Goal: Find contact information: Find contact information

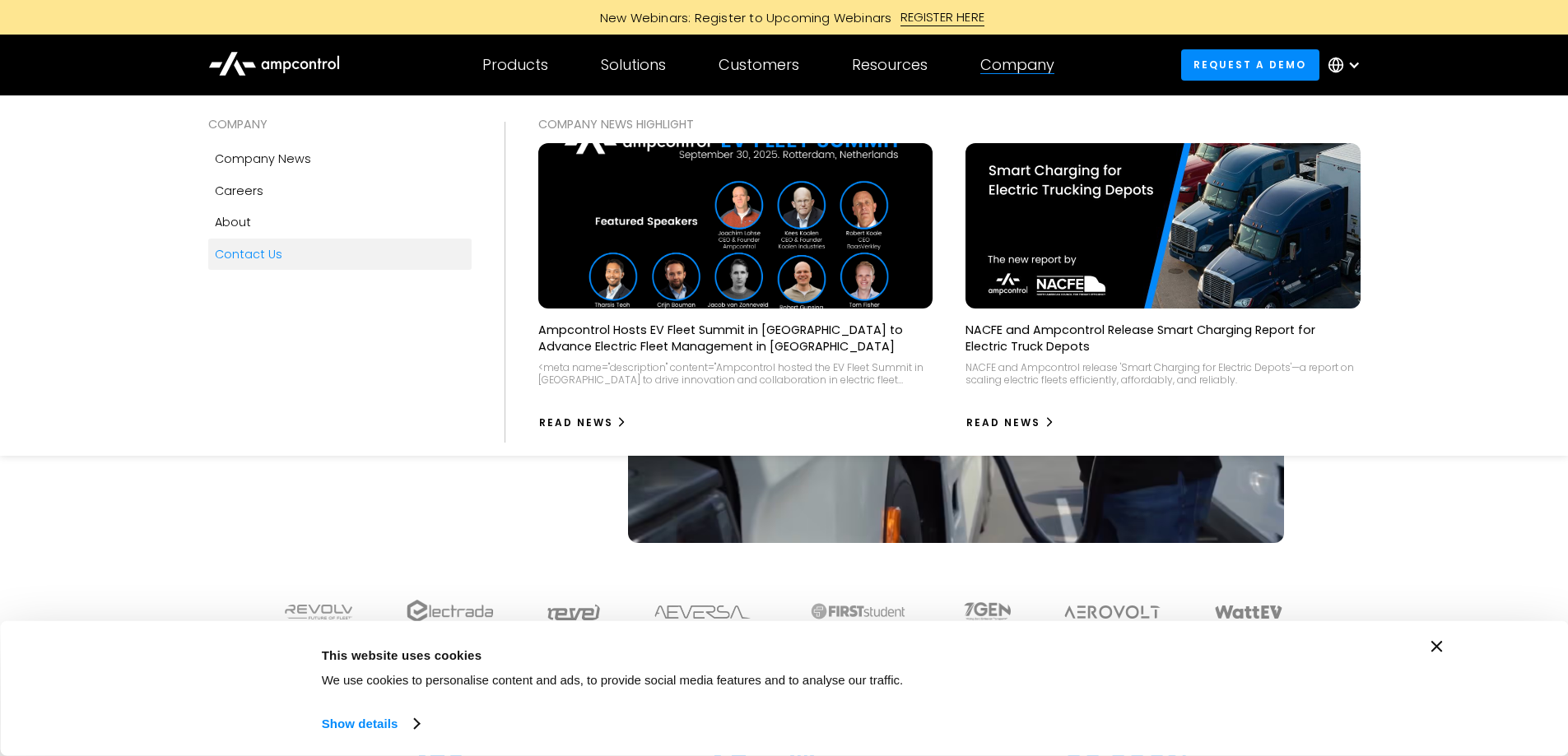
click at [254, 252] on div "Contact Us" at bounding box center [248, 254] width 67 height 18
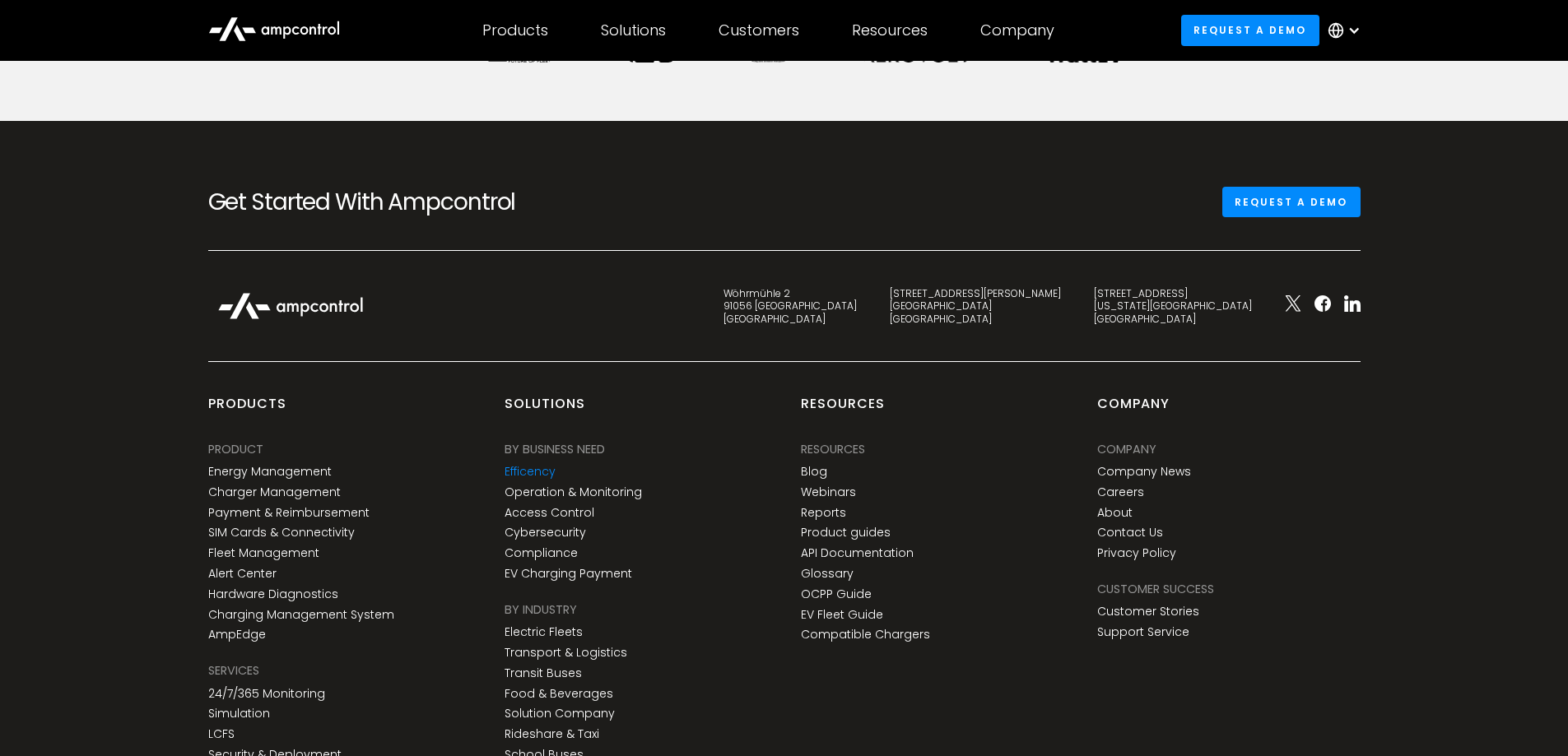
scroll to position [1079, 0]
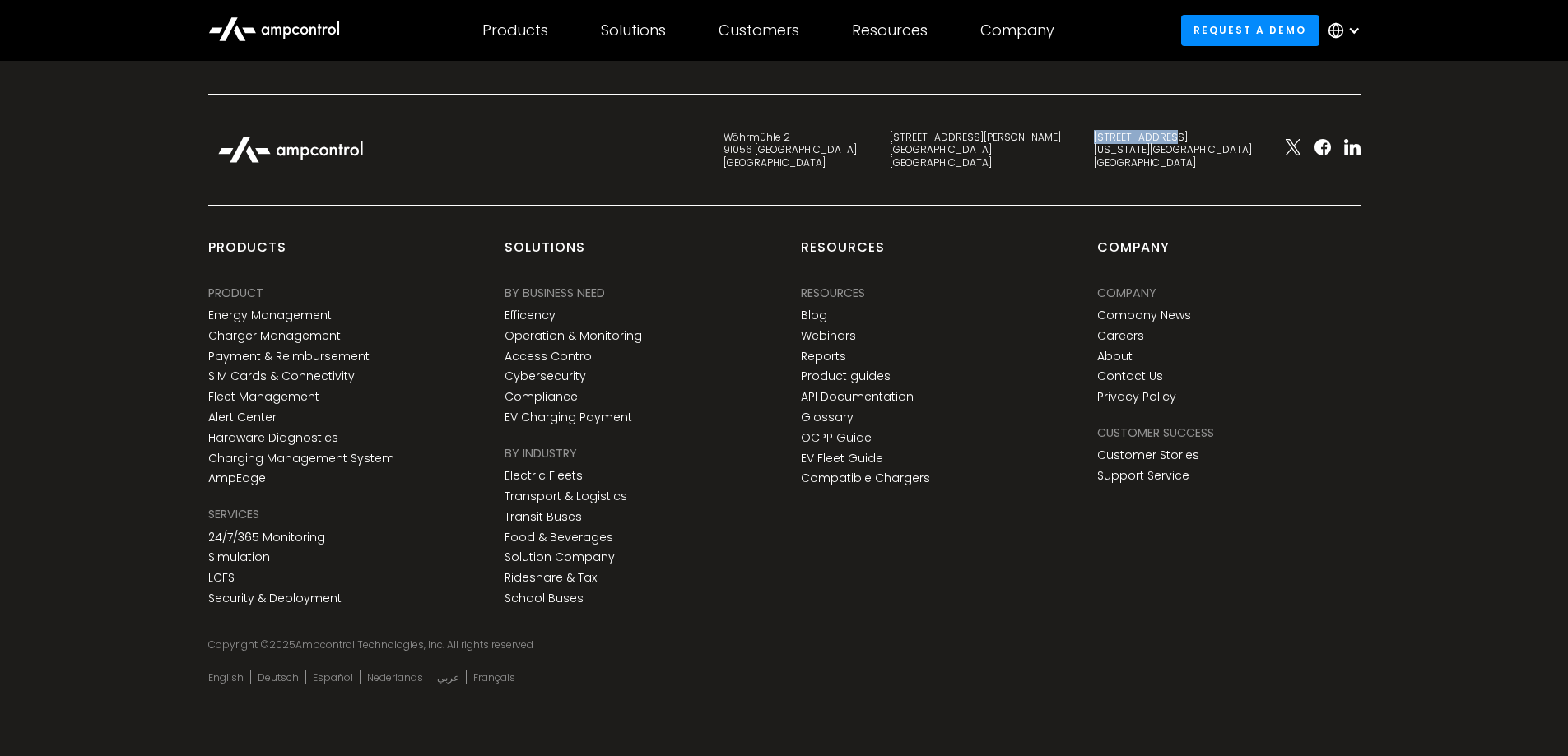
drag, startPoint x: 1162, startPoint y: 132, endPoint x: 1256, endPoint y: 134, distance: 94.0
click at [1256, 134] on div "345 7th Avenue New York, NY 10001 United States" at bounding box center [1173, 151] width 191 height 39
copy div "[STREET_ADDRESS]"
click at [1236, 150] on div "345 7th Avenue New York, NY 10001 United States" at bounding box center [1173, 151] width 158 height 39
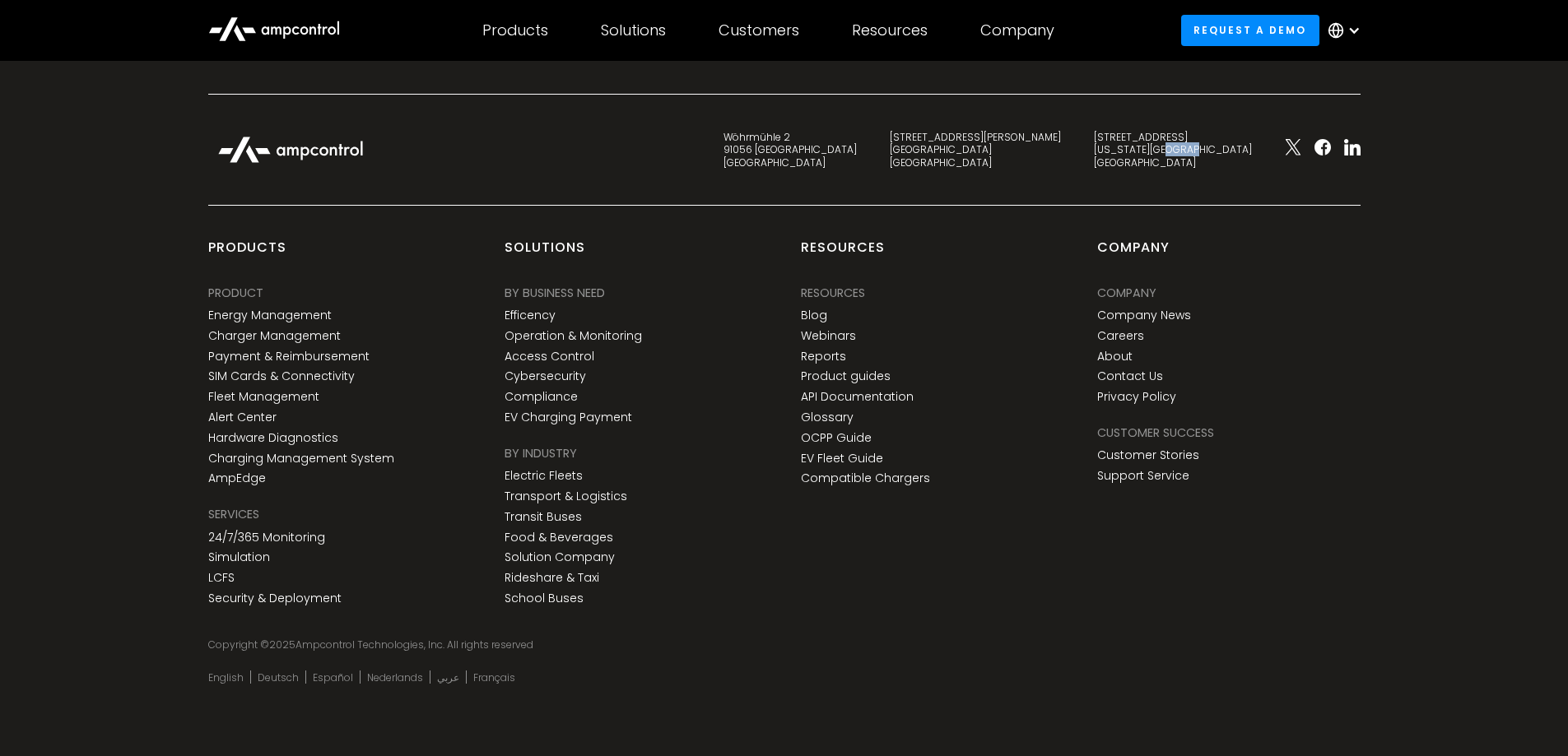
copy div "10001"
click at [1324, 149] on icon at bounding box center [1323, 148] width 17 height 17
